Goal: Task Accomplishment & Management: Use online tool/utility

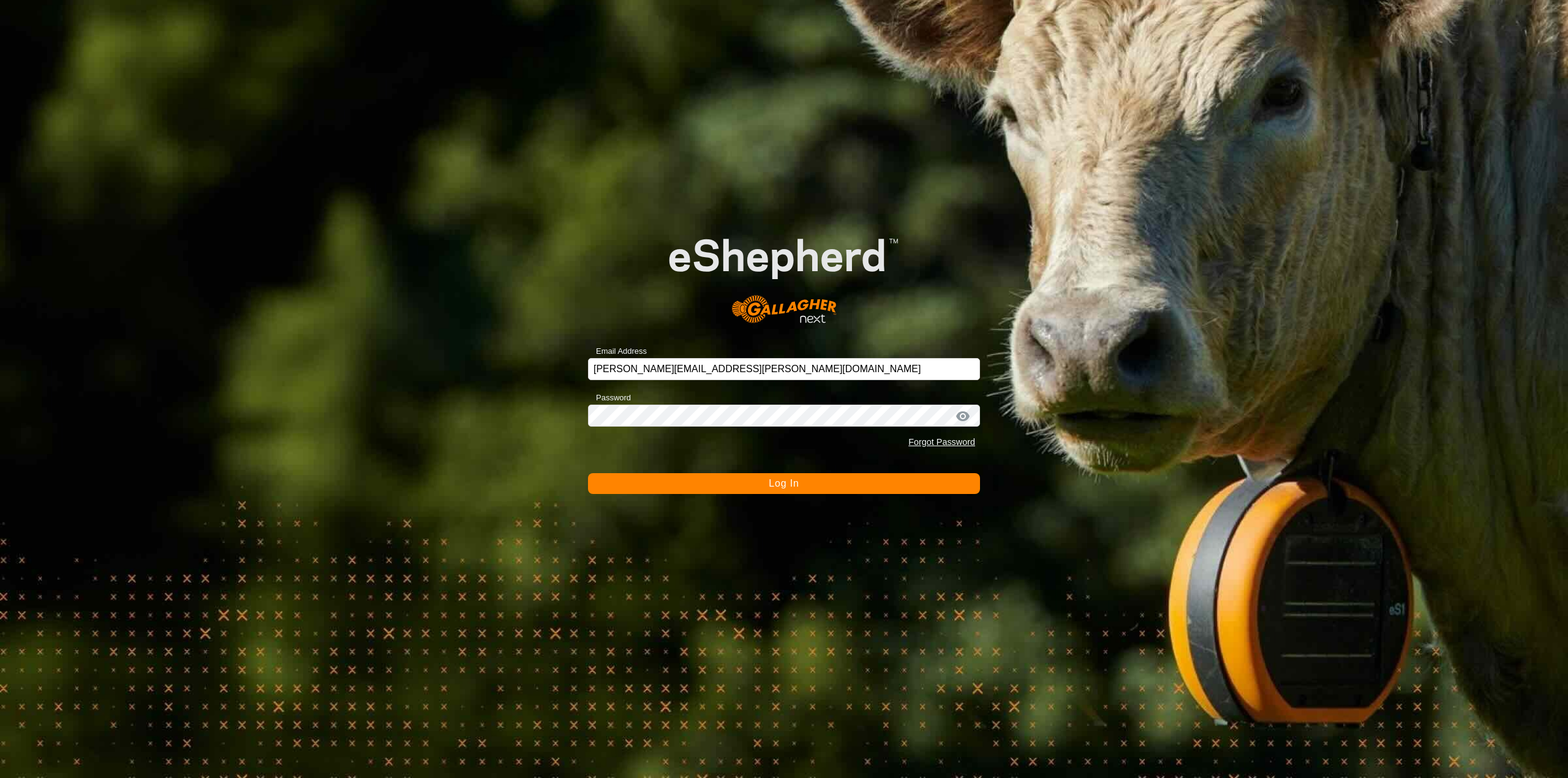
click at [757, 485] on button "Log In" at bounding box center [783, 484] width 392 height 21
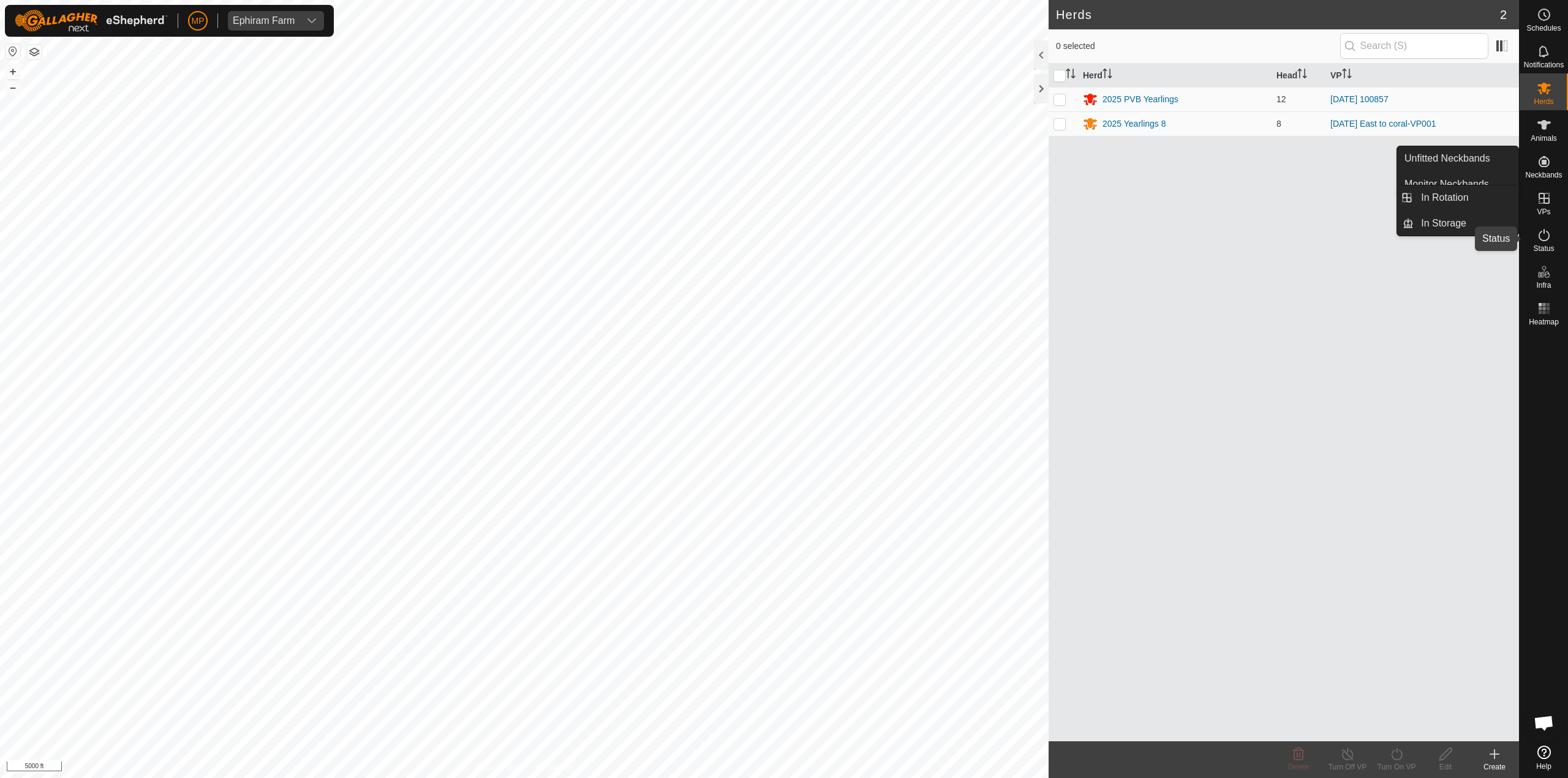
drag, startPoint x: 1541, startPoint y: 233, endPoint x: 1541, endPoint y: 241, distance: 8.0
click at [1541, 233] on icon at bounding box center [1544, 235] width 15 height 15
click at [1541, 241] on icon at bounding box center [1544, 235] width 11 height 13
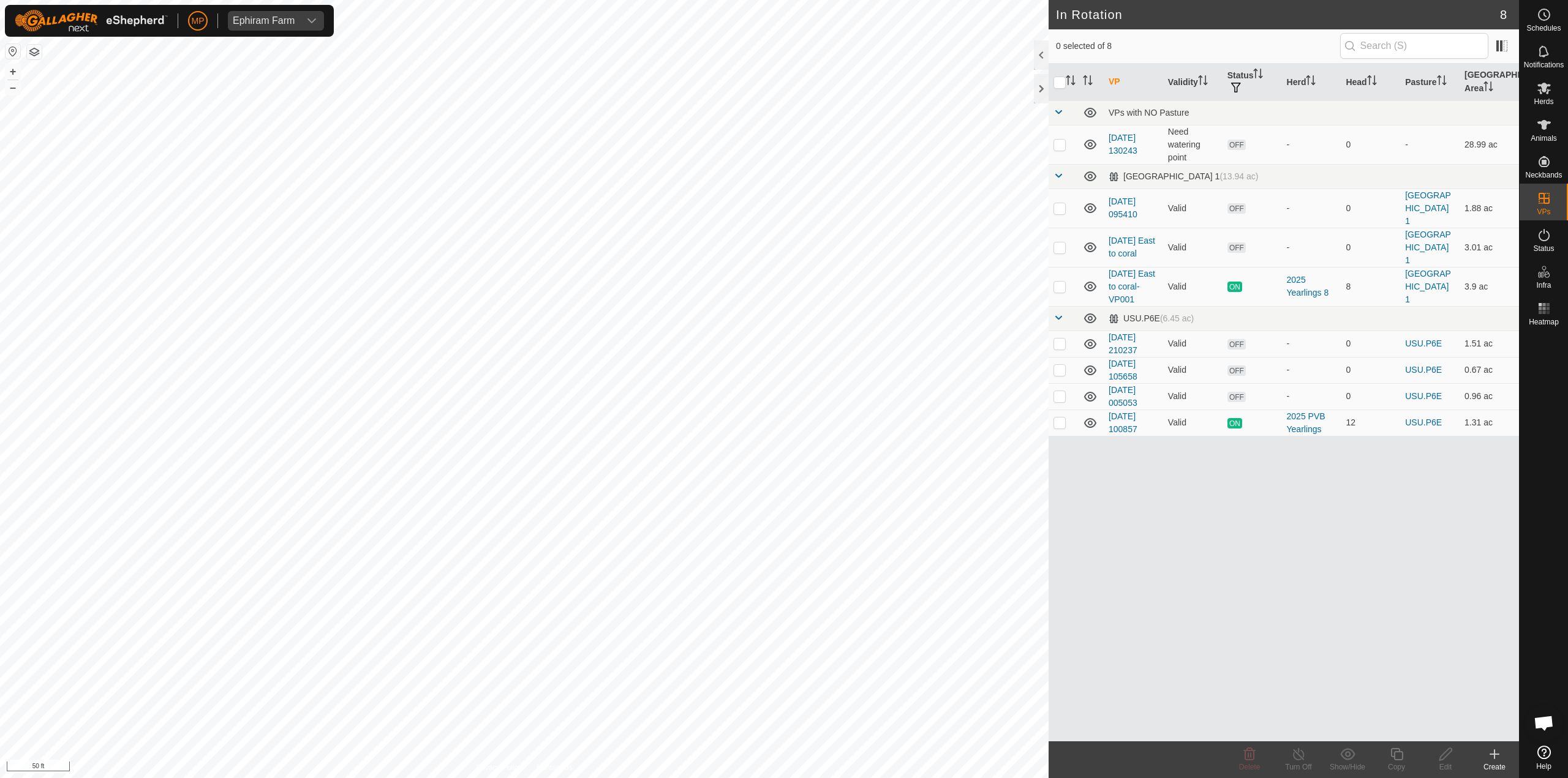
click at [1496, 754] on icon at bounding box center [1495, 754] width 9 height 0
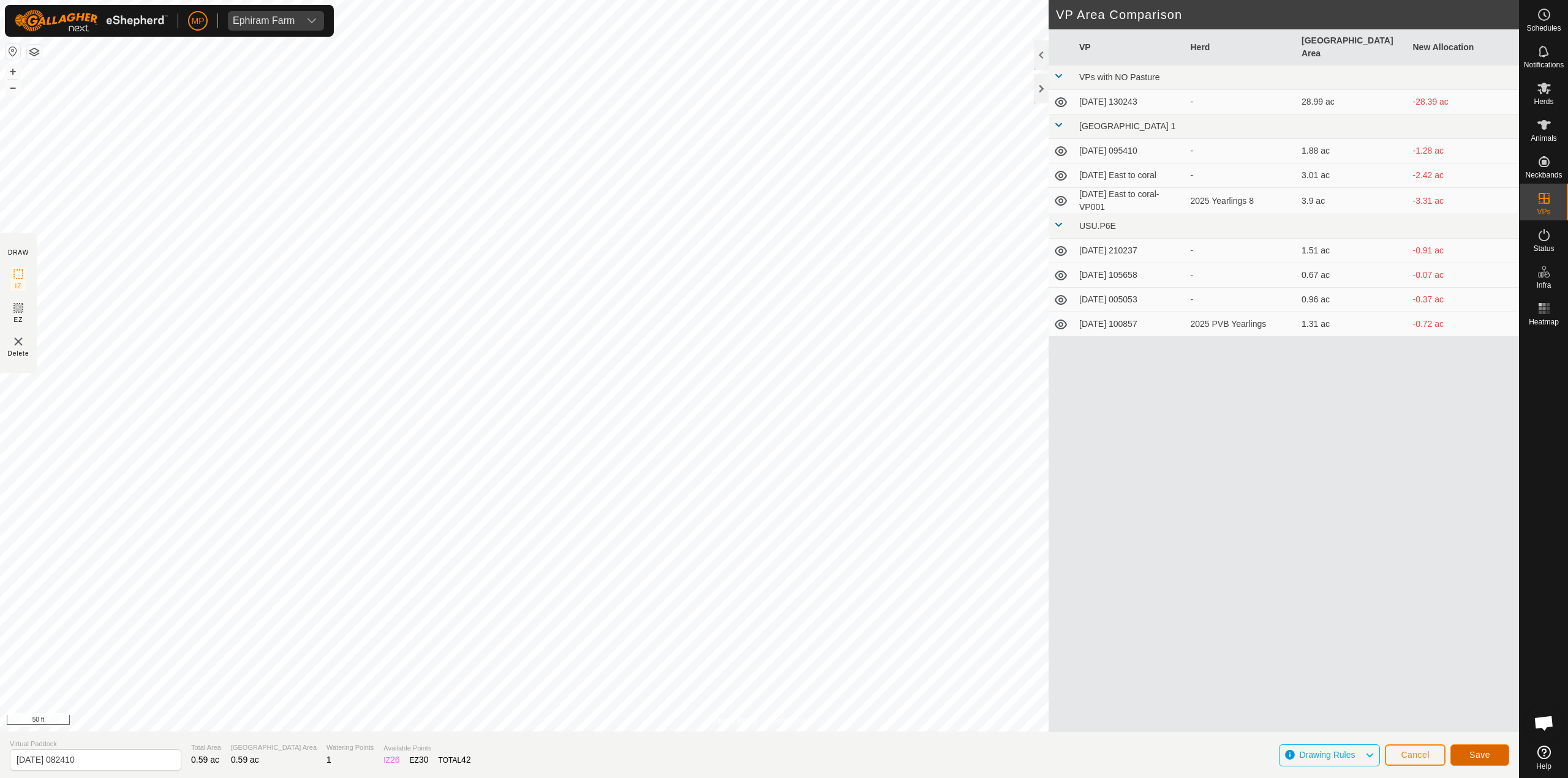
click at [1472, 753] on span "Save" at bounding box center [1479, 754] width 21 height 10
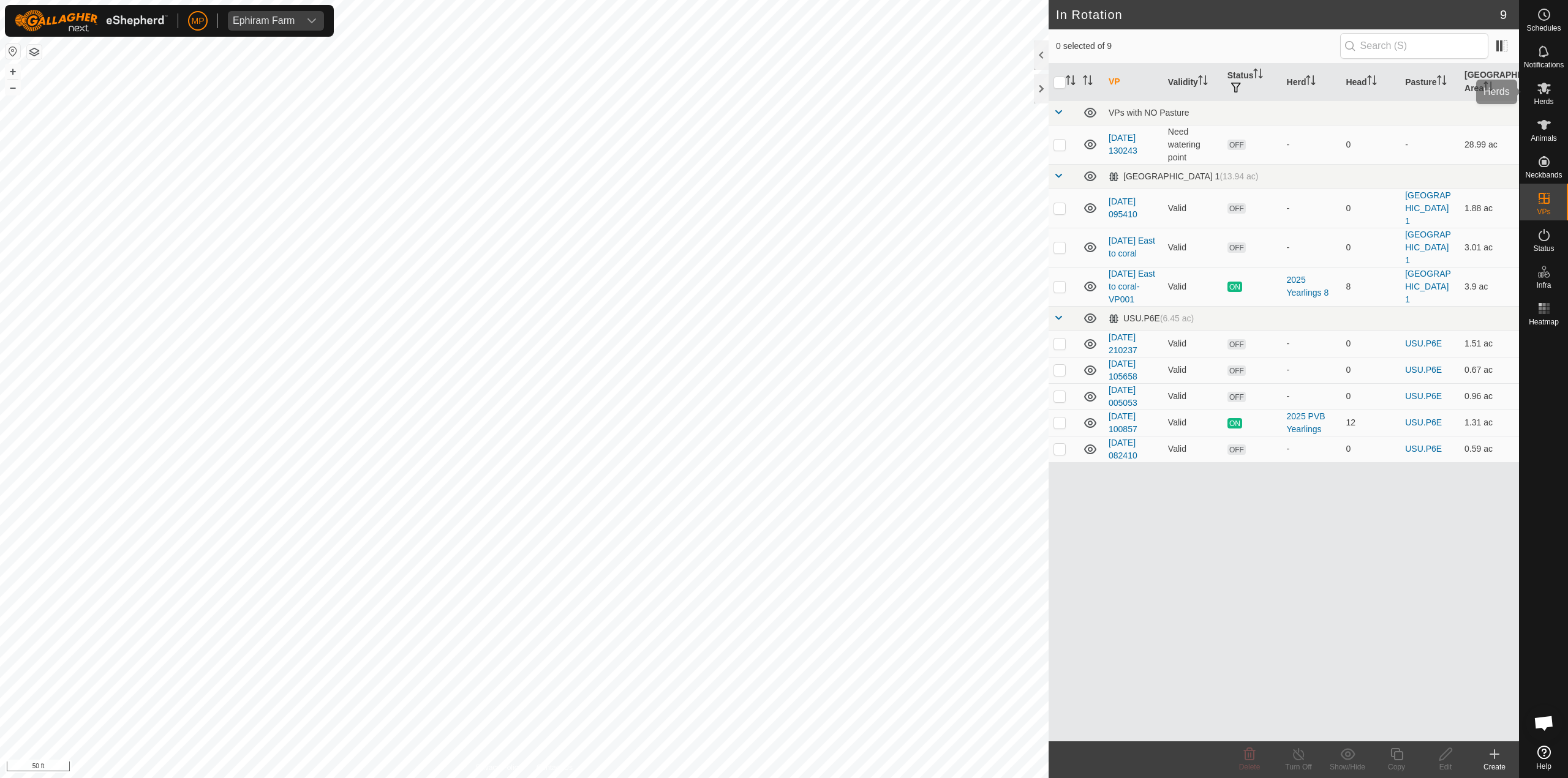
click at [1538, 93] on icon at bounding box center [1544, 88] width 15 height 15
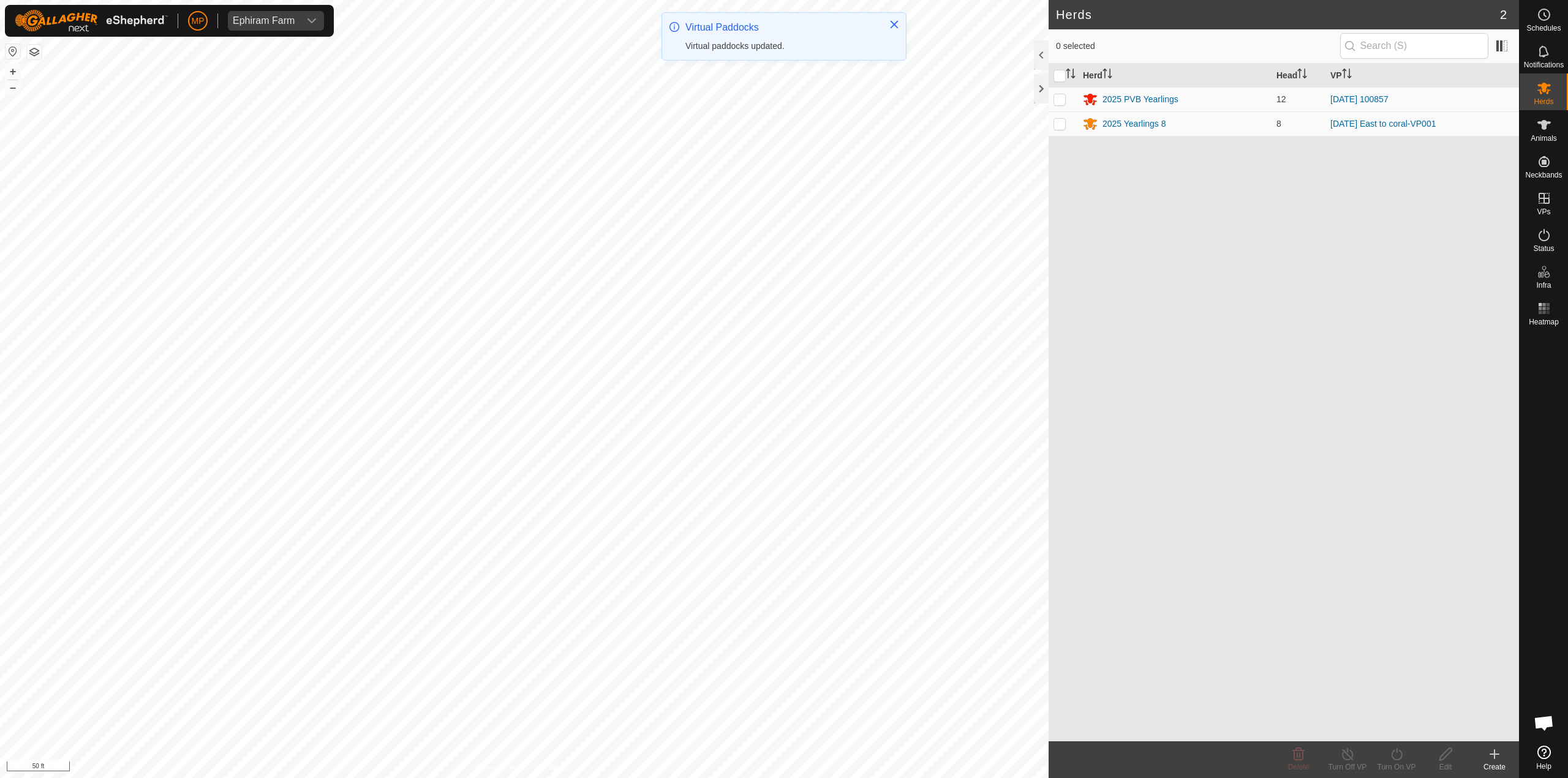
click at [1060, 100] on p-checkbox at bounding box center [1059, 99] width 13 height 10
checkbox input "true"
click at [1395, 754] on icon at bounding box center [1396, 754] width 16 height 15
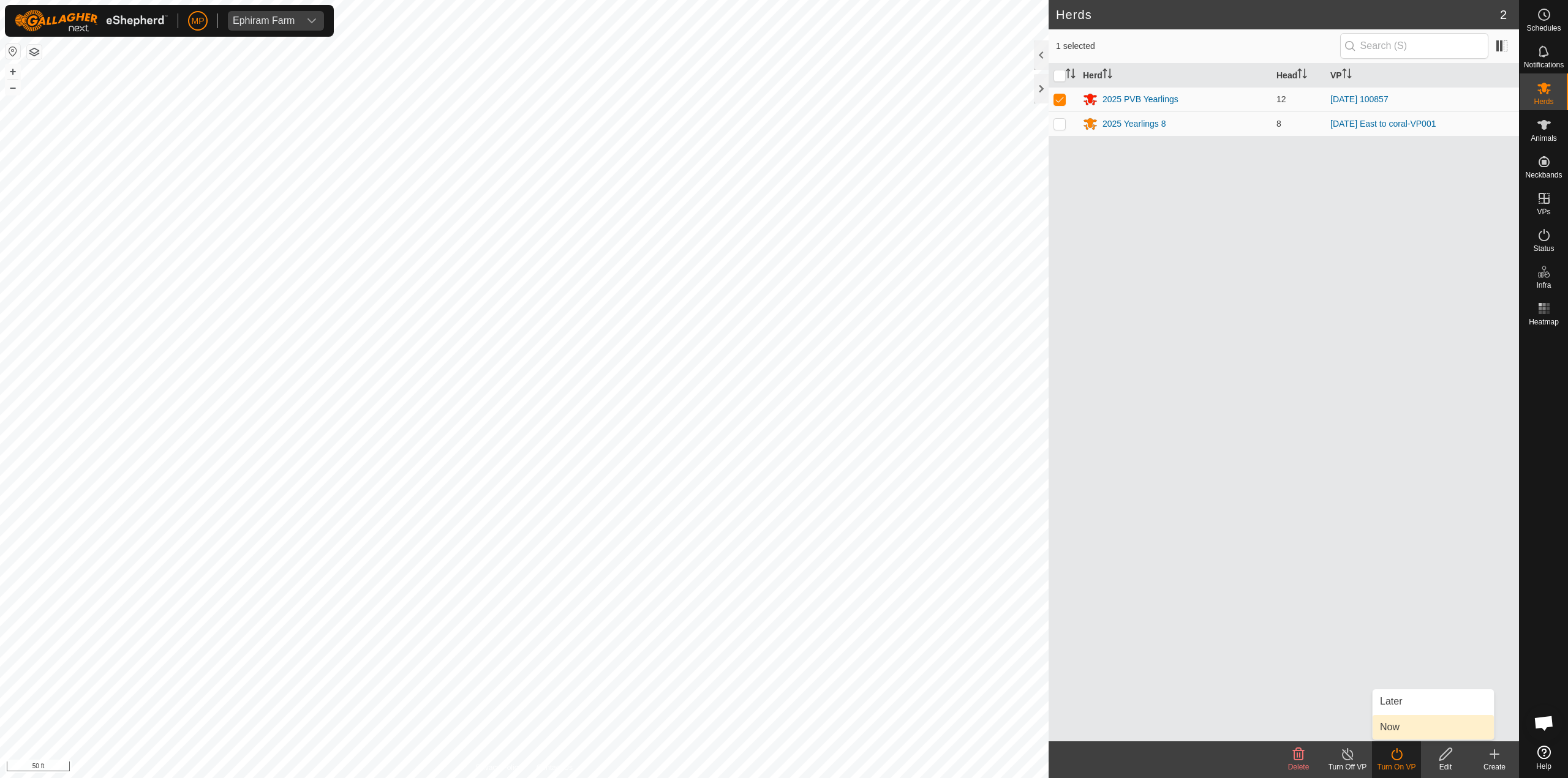
click at [1410, 734] on link "Now" at bounding box center [1433, 727] width 122 height 24
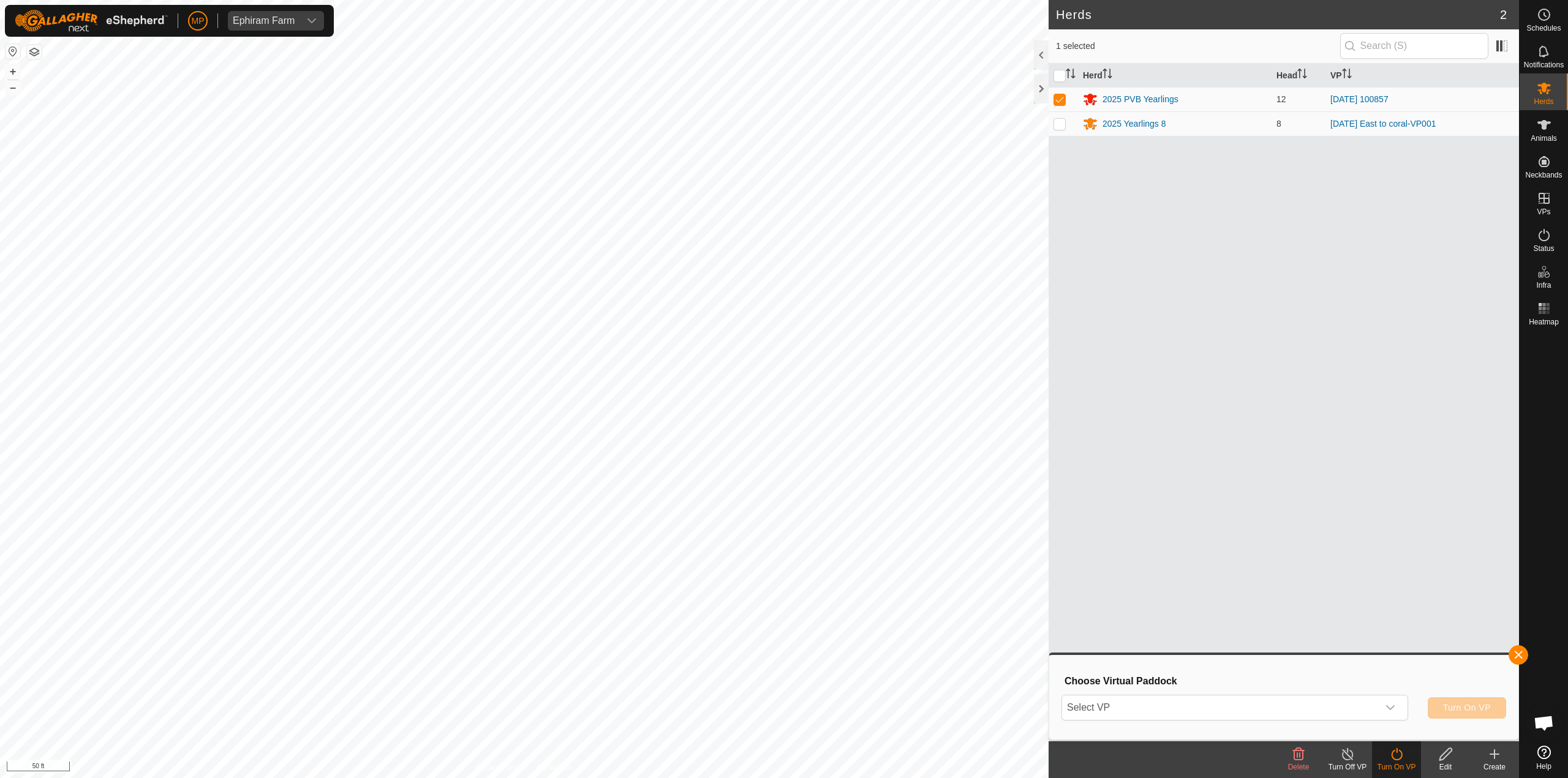
click at [1289, 714] on span "Select VP" at bounding box center [1220, 708] width 316 height 24
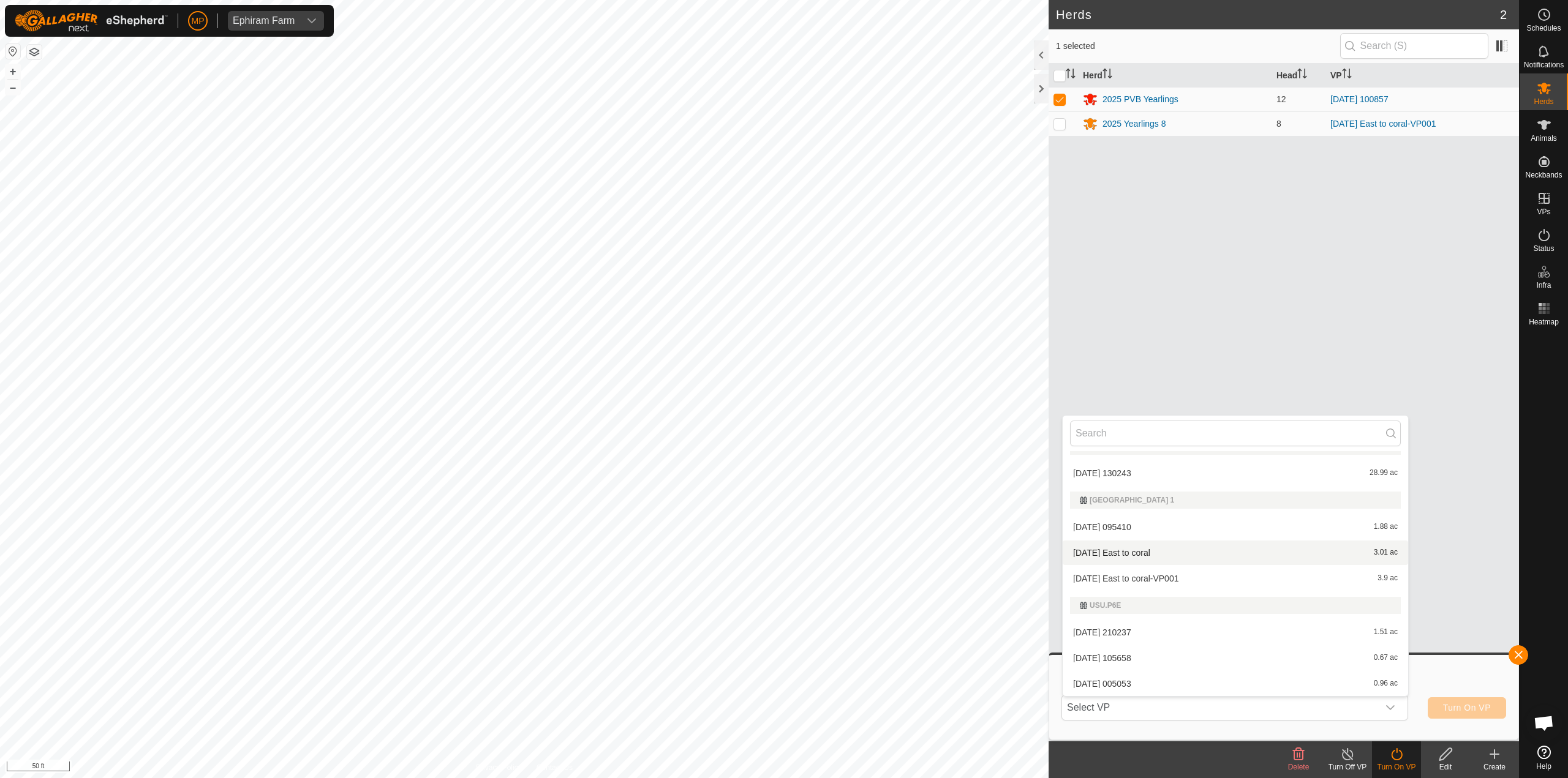
scroll to position [70, 0]
click at [1159, 681] on li "2025-09-02 082410 0.59 ac" at bounding box center [1235, 684] width 345 height 24
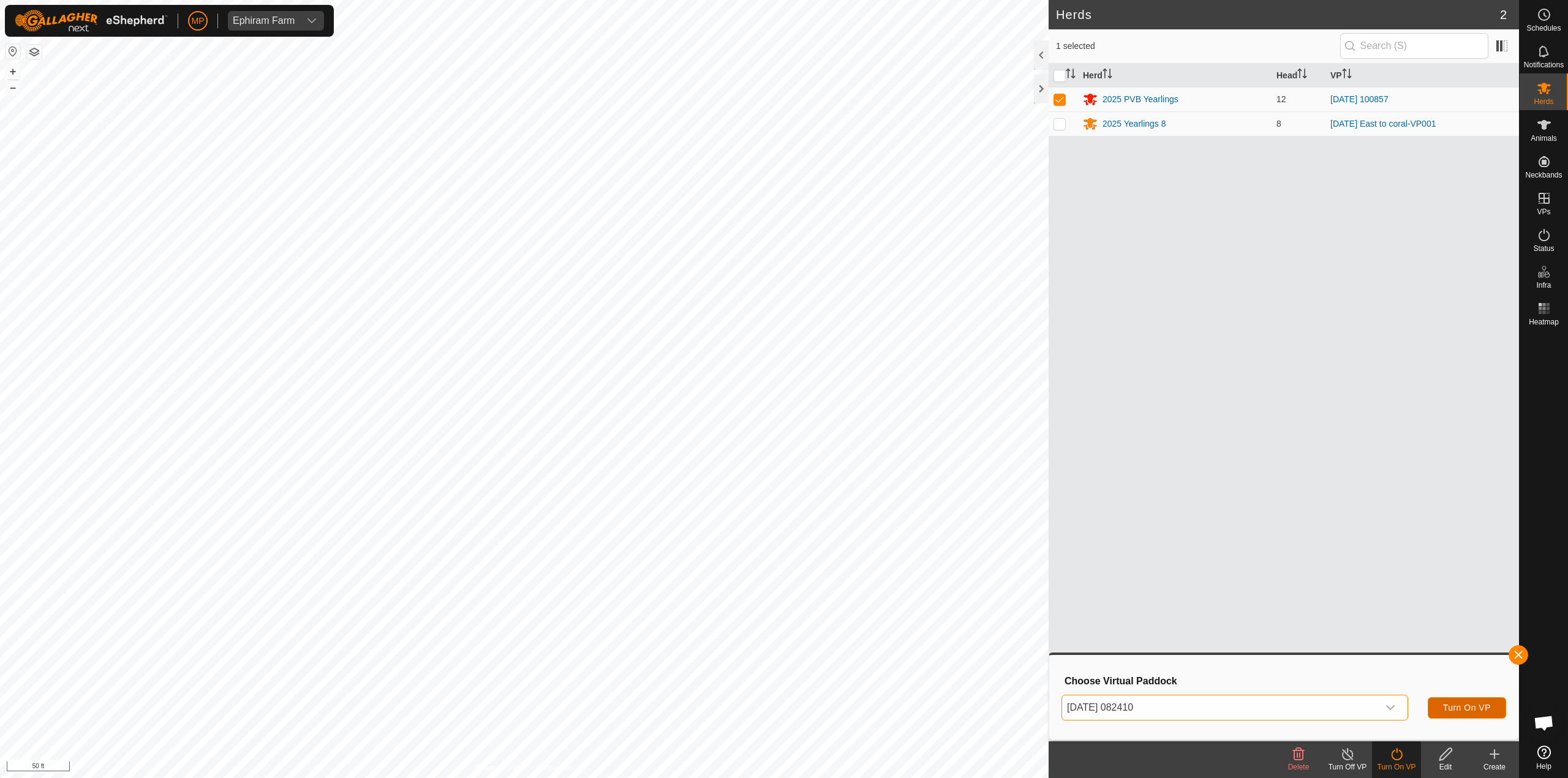
click at [1478, 707] on span "Turn On VP" at bounding box center [1466, 708] width 47 height 10
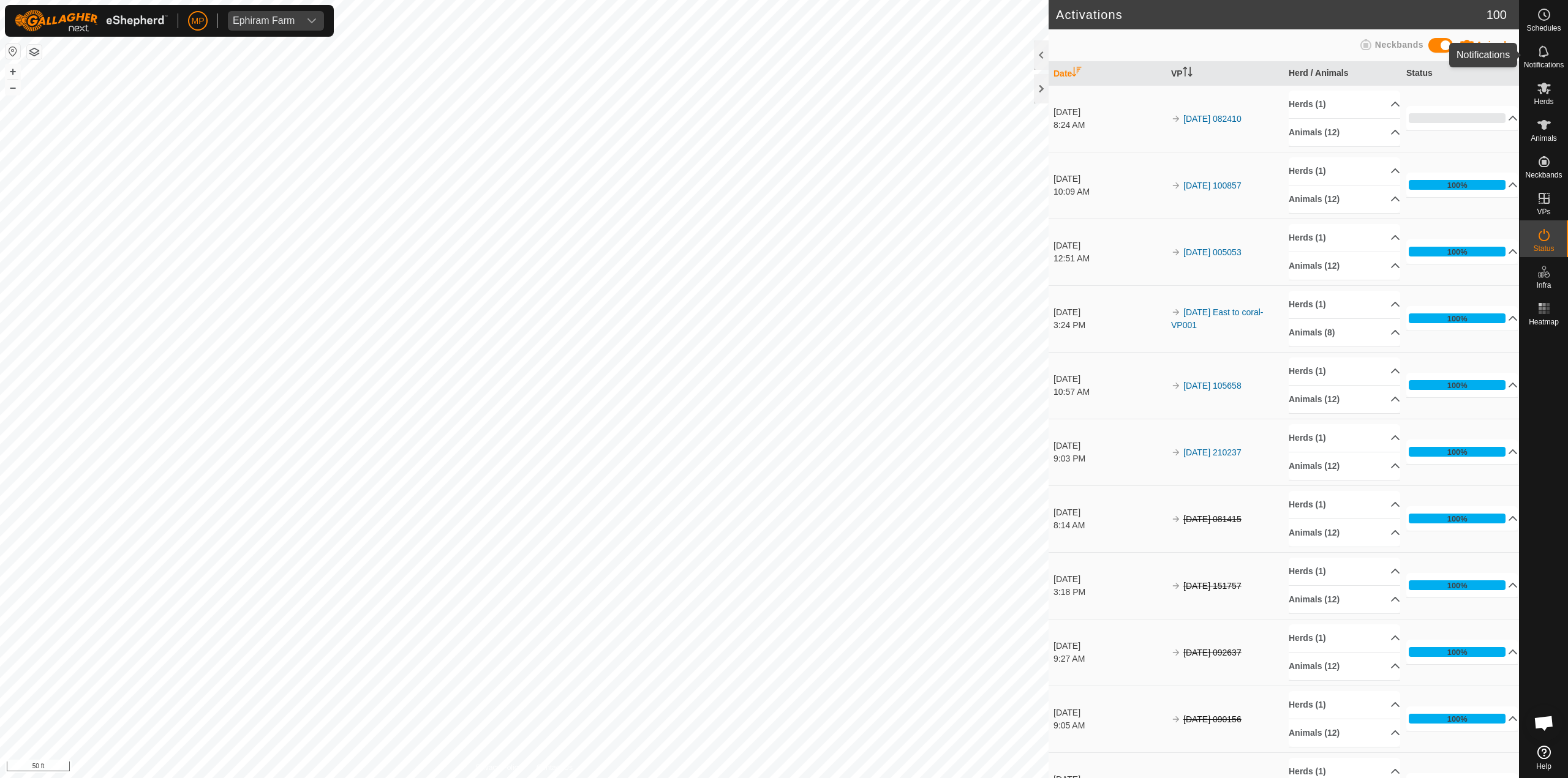
click at [1554, 63] on span "Notifications" at bounding box center [1544, 65] width 40 height 7
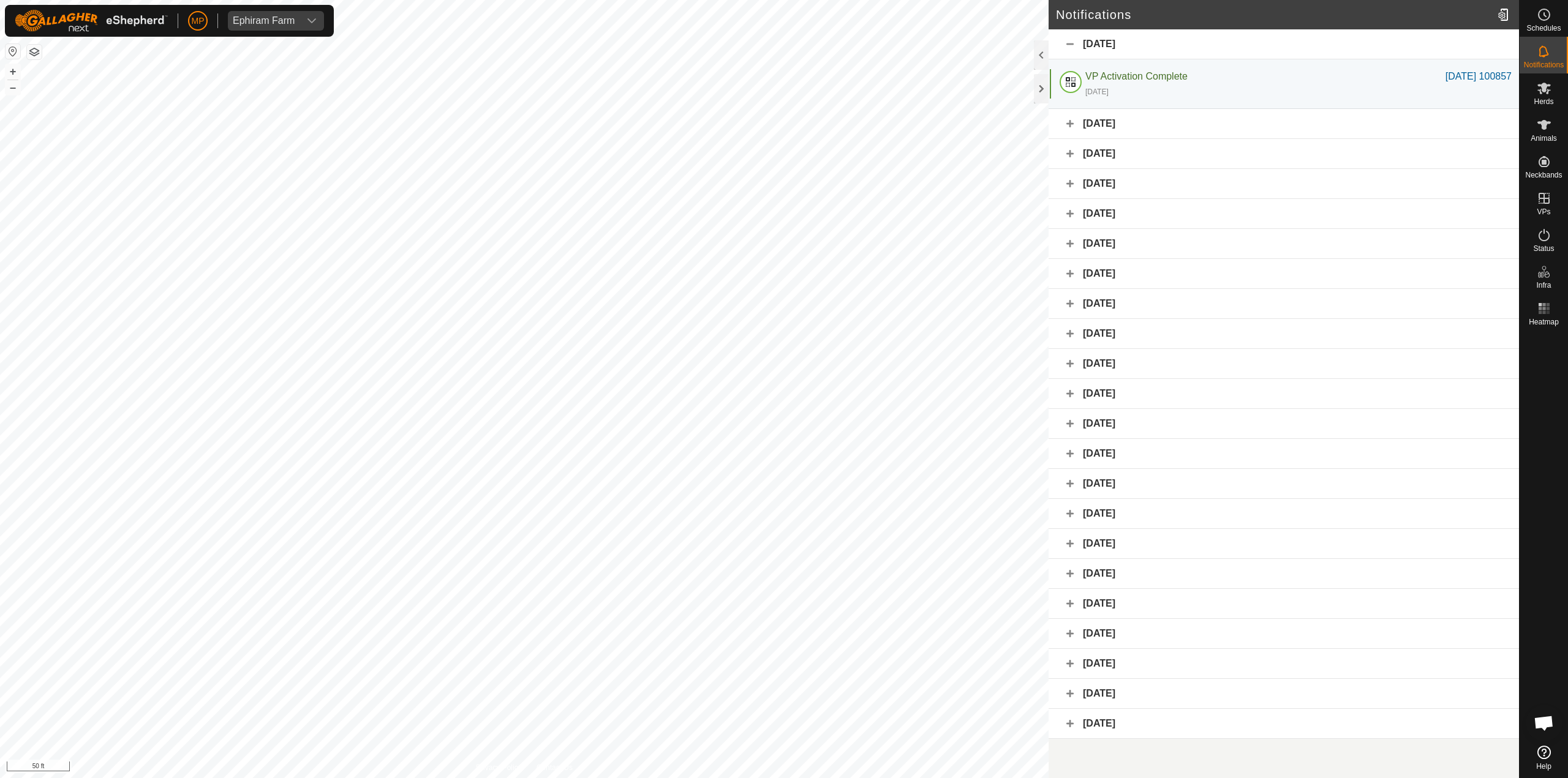
click at [1155, 124] on div "August 30, 2025" at bounding box center [1283, 124] width 471 height 30
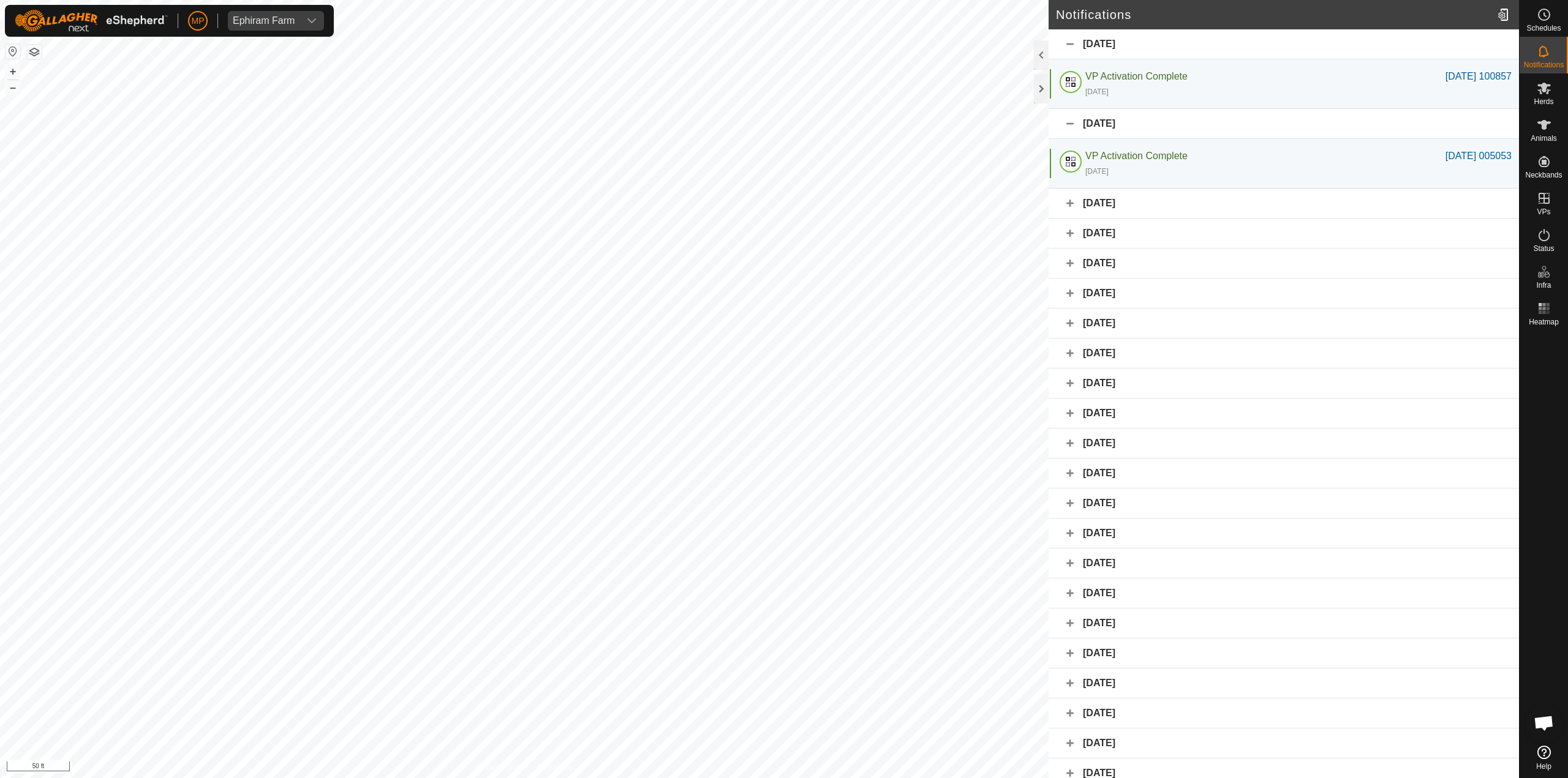
click at [1155, 124] on div "August 30, 2025" at bounding box center [1283, 124] width 471 height 30
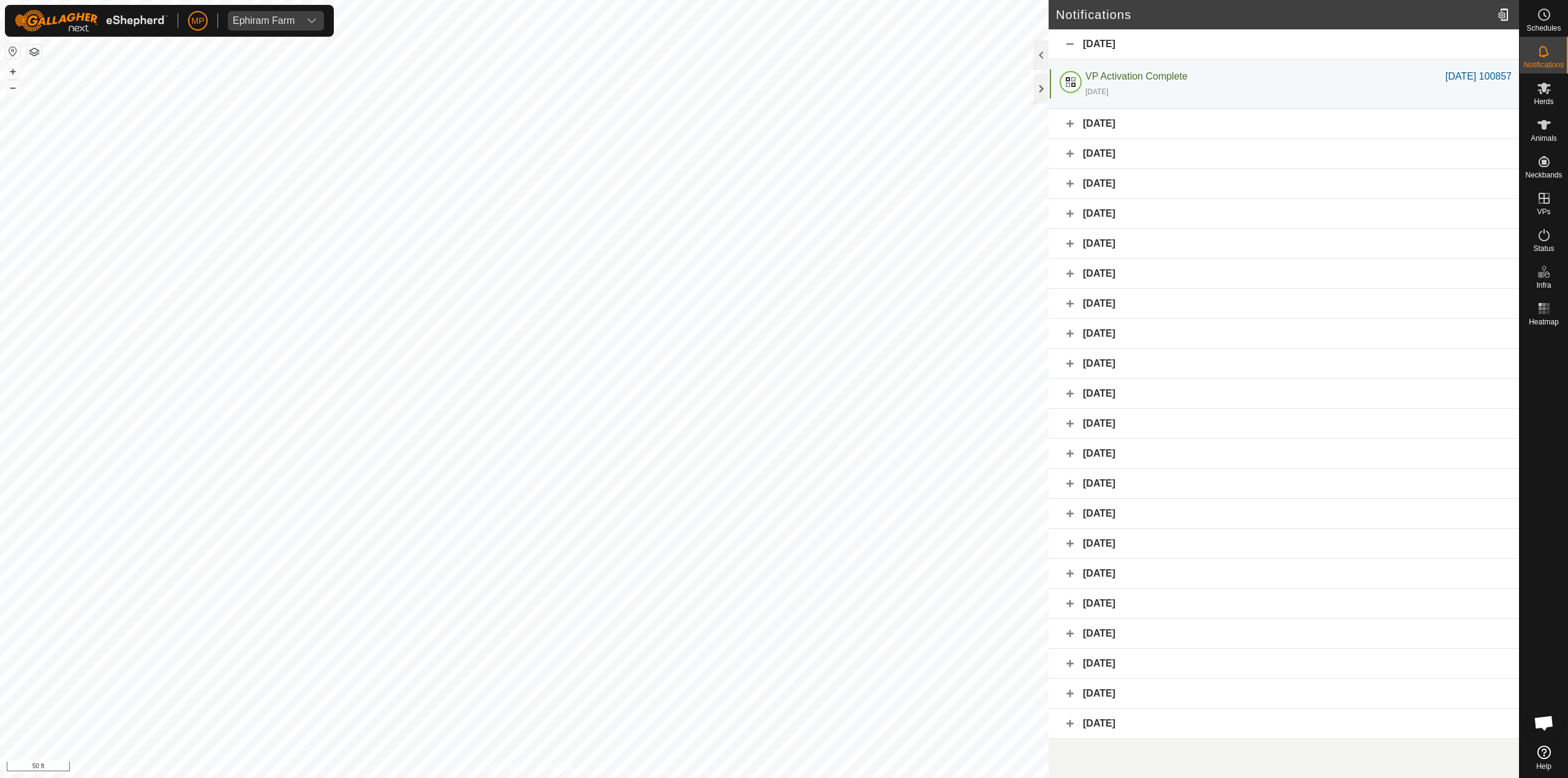
click at [1106, 39] on div "August 31, 2025" at bounding box center [1283, 44] width 471 height 30
